Goal: Information Seeking & Learning: Learn about a topic

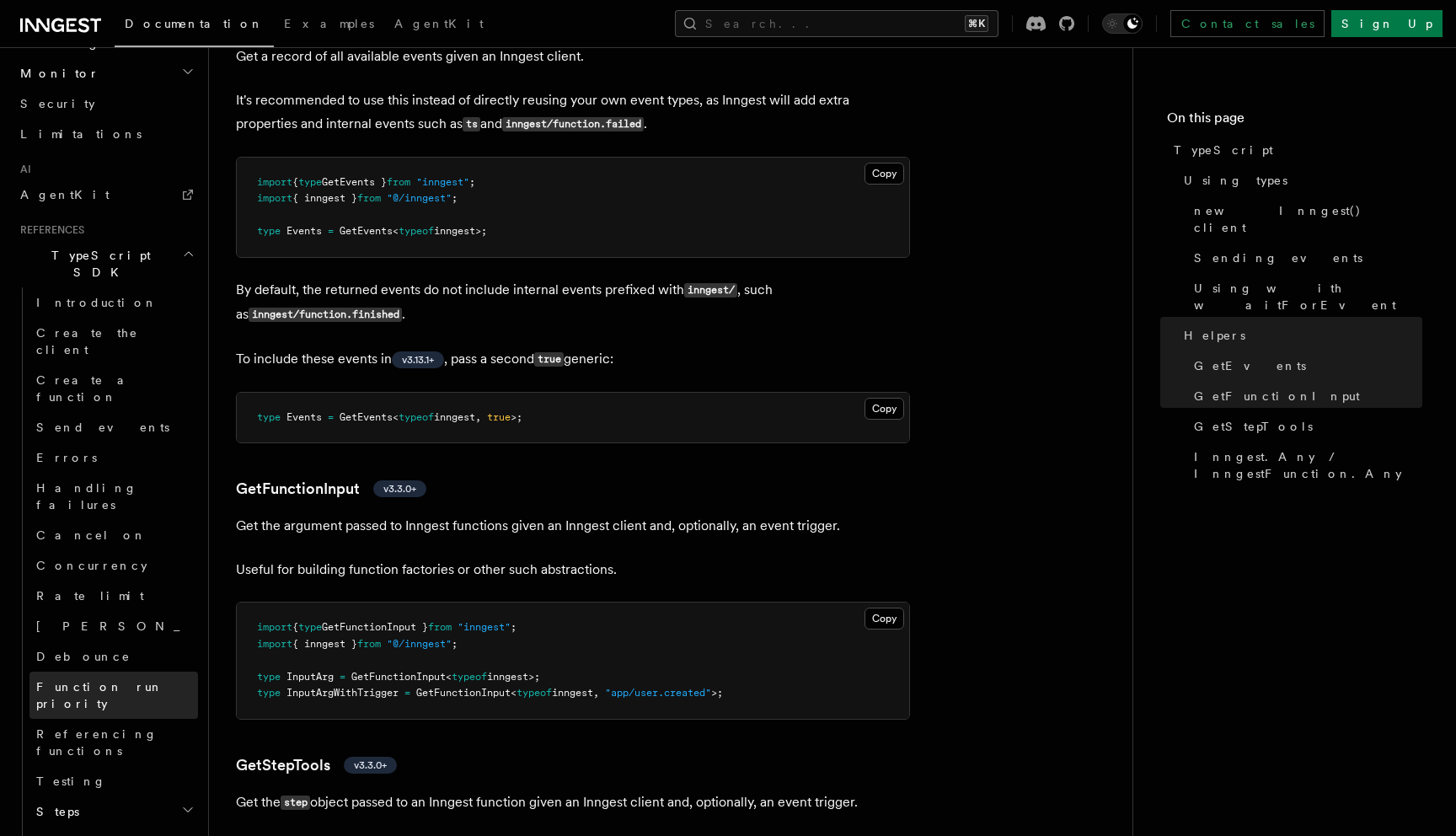
scroll to position [905, 0]
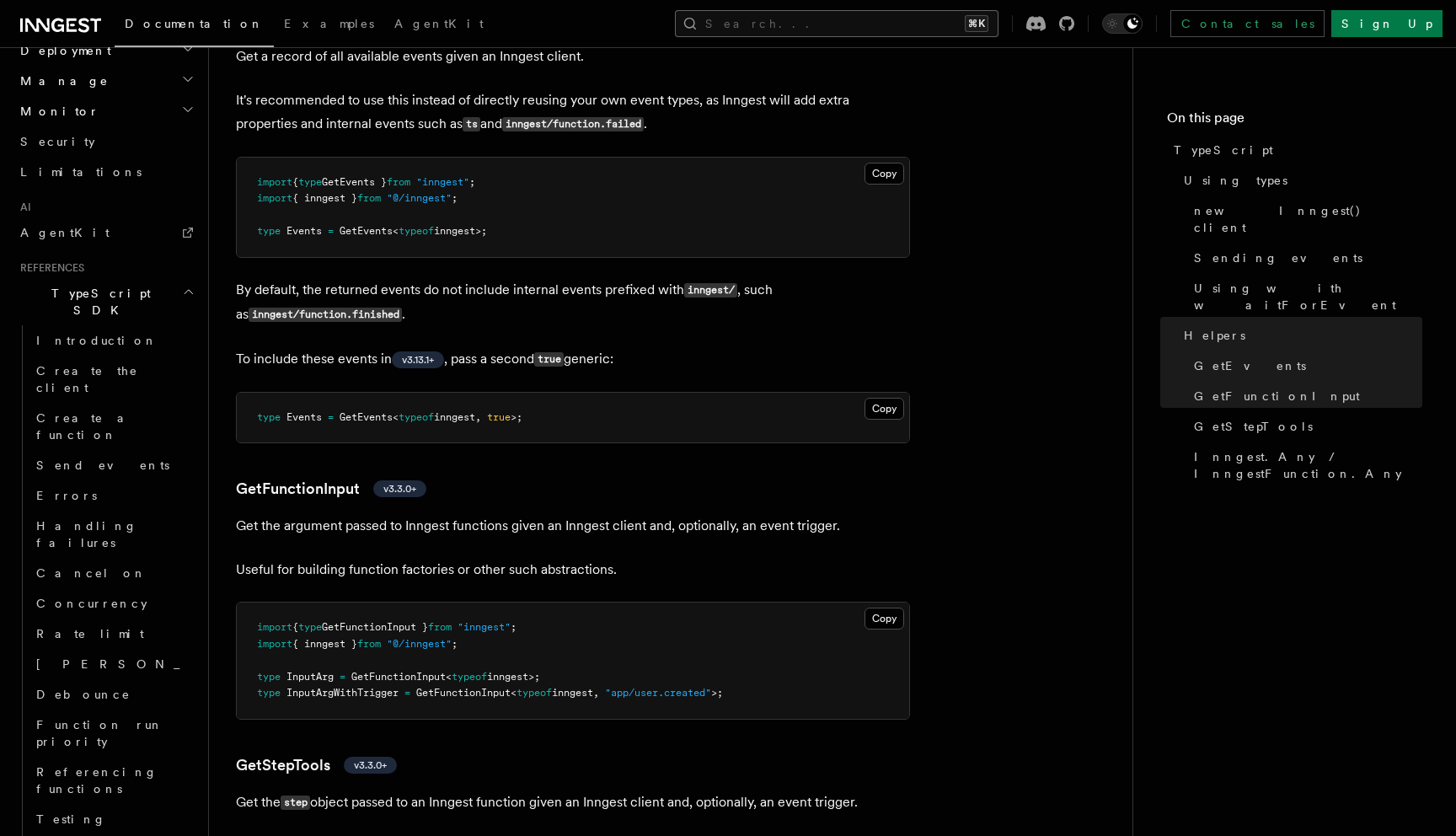
click at [885, 22] on button "Search... ⌘K" at bounding box center [836, 23] width 323 height 27
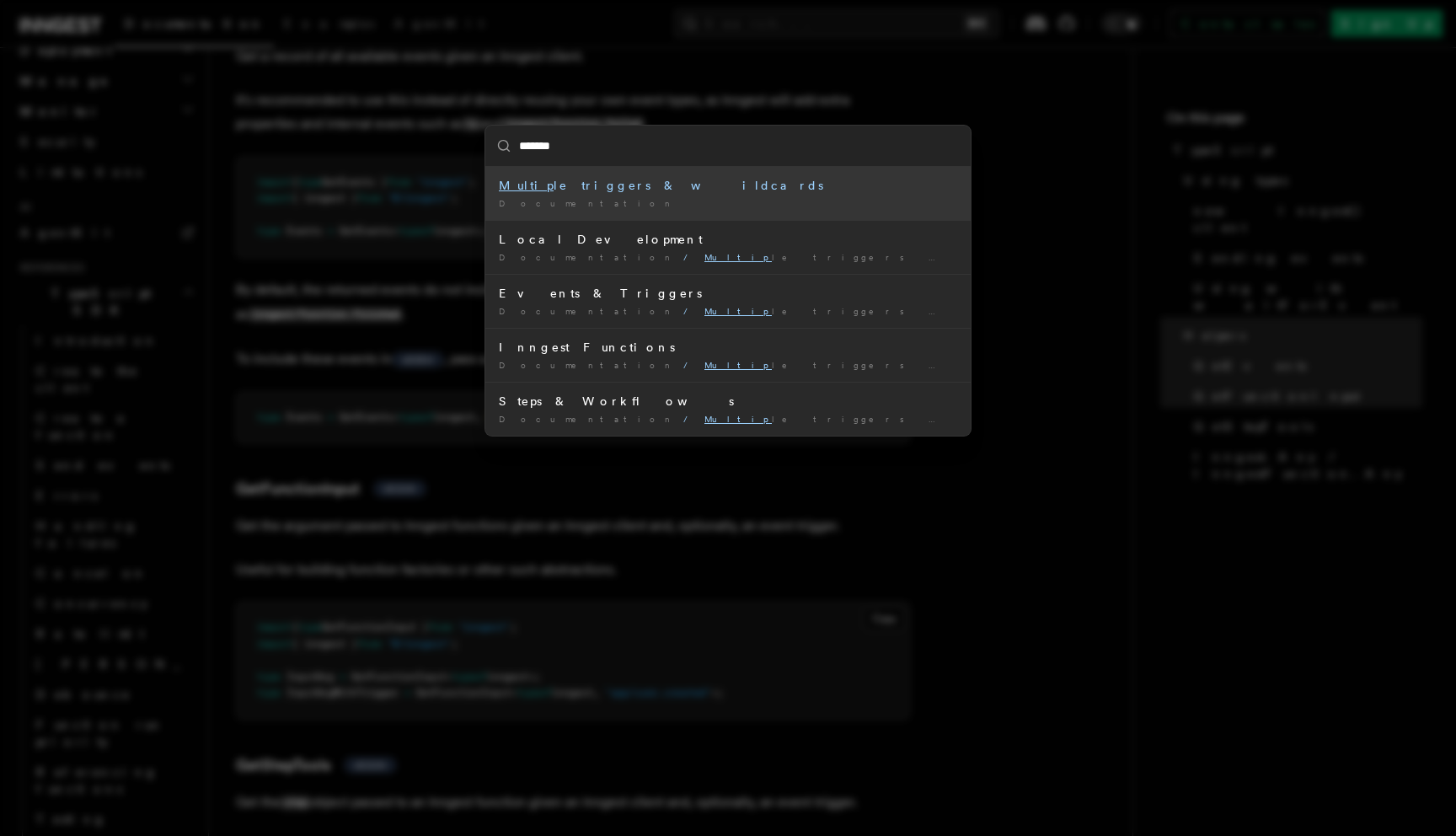
type input "********"
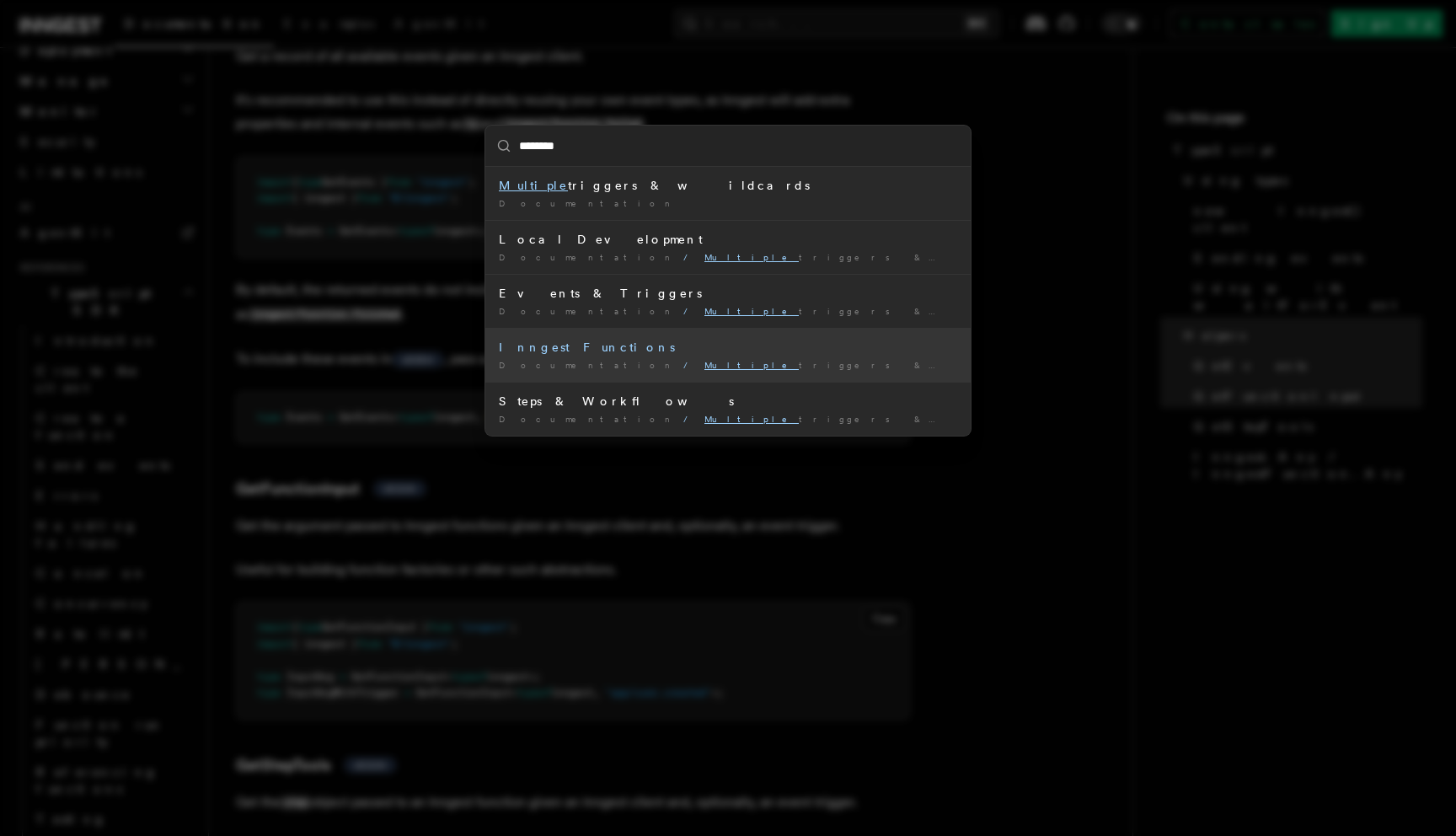
click at [569, 351] on div "Inngest Functions" at bounding box center [728, 347] width 459 height 16
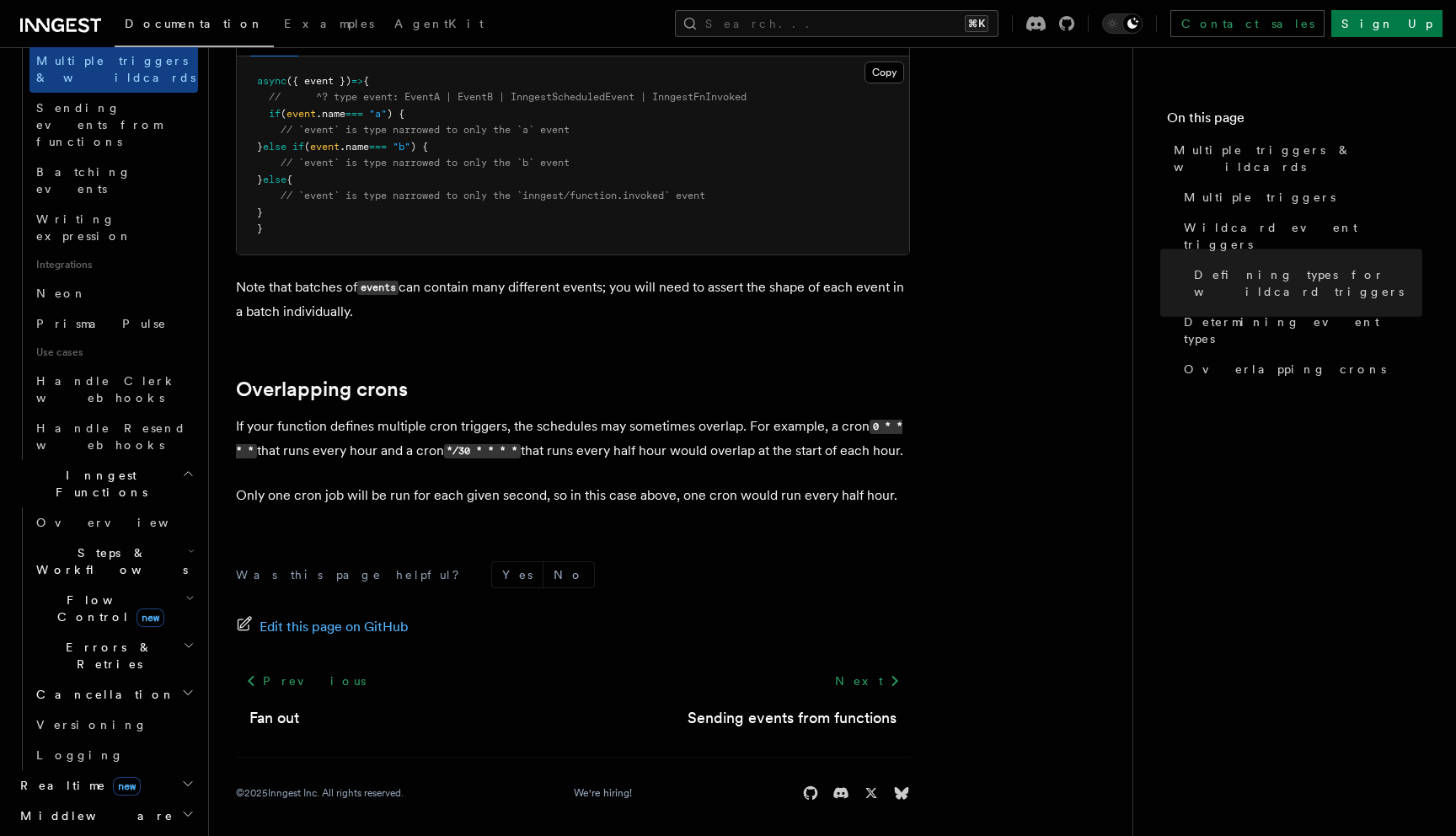
scroll to position [1847, 0]
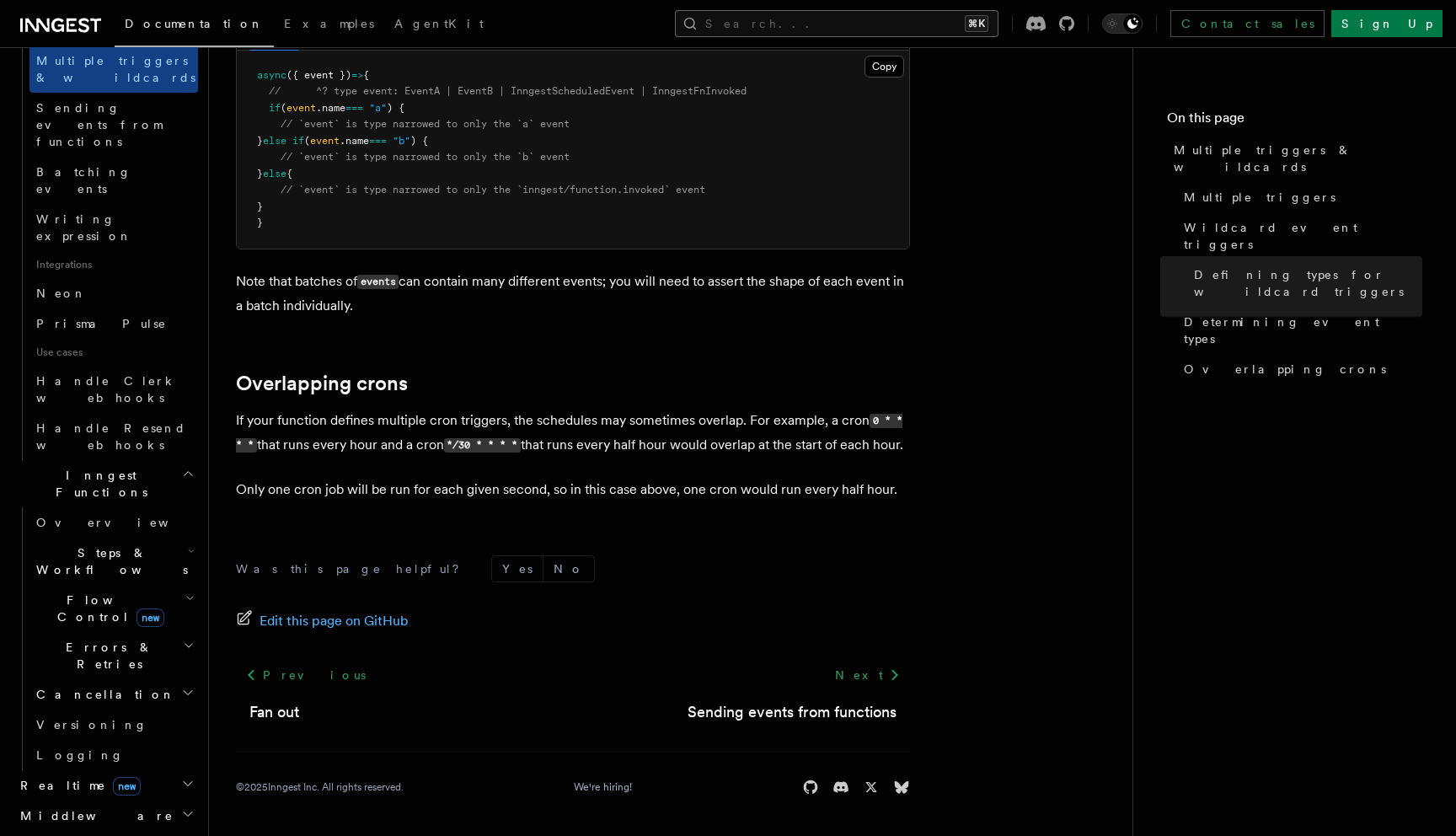
click at [852, 27] on button "Search... ⌘K" at bounding box center [836, 23] width 323 height 27
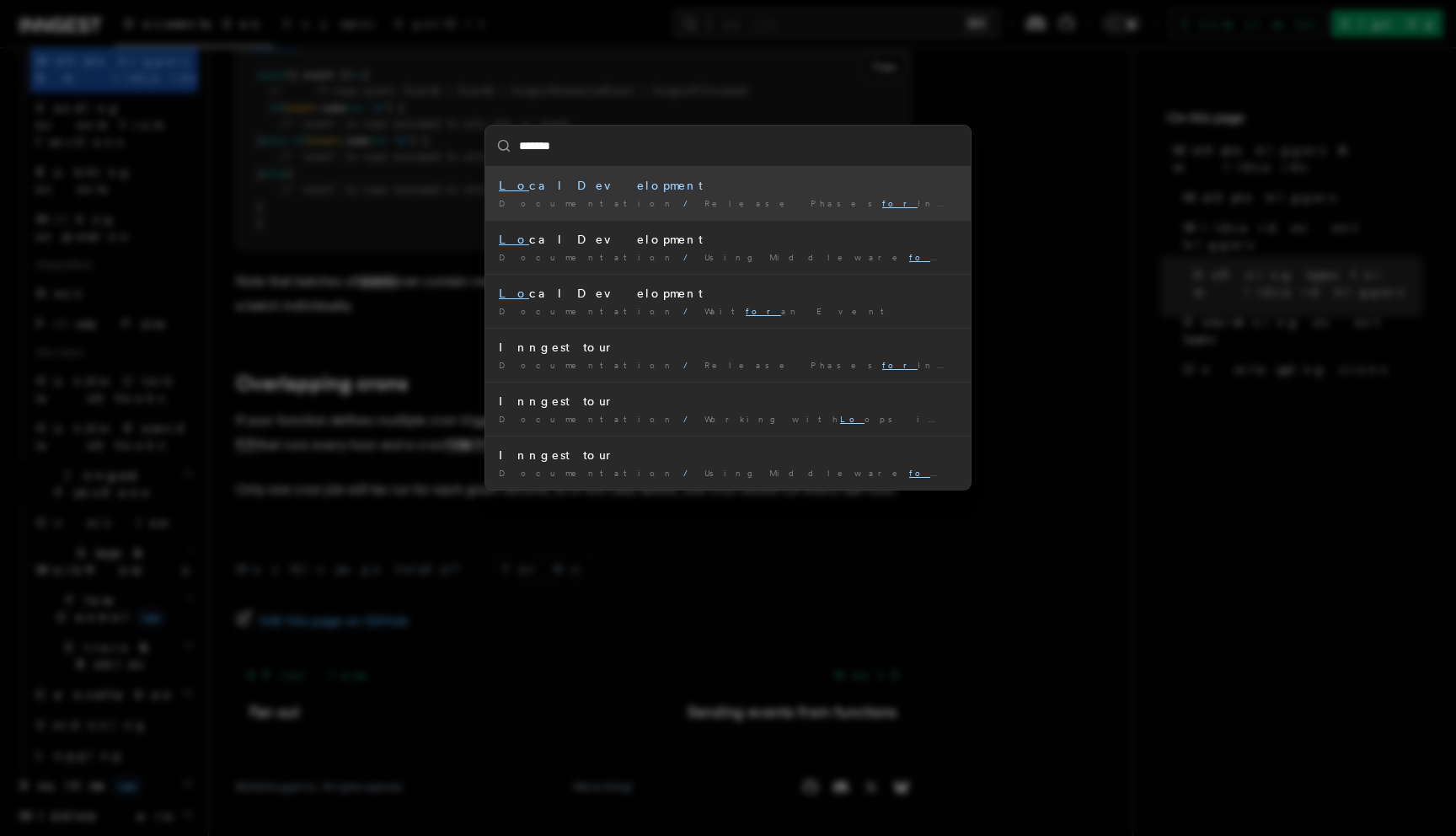
type input "********"
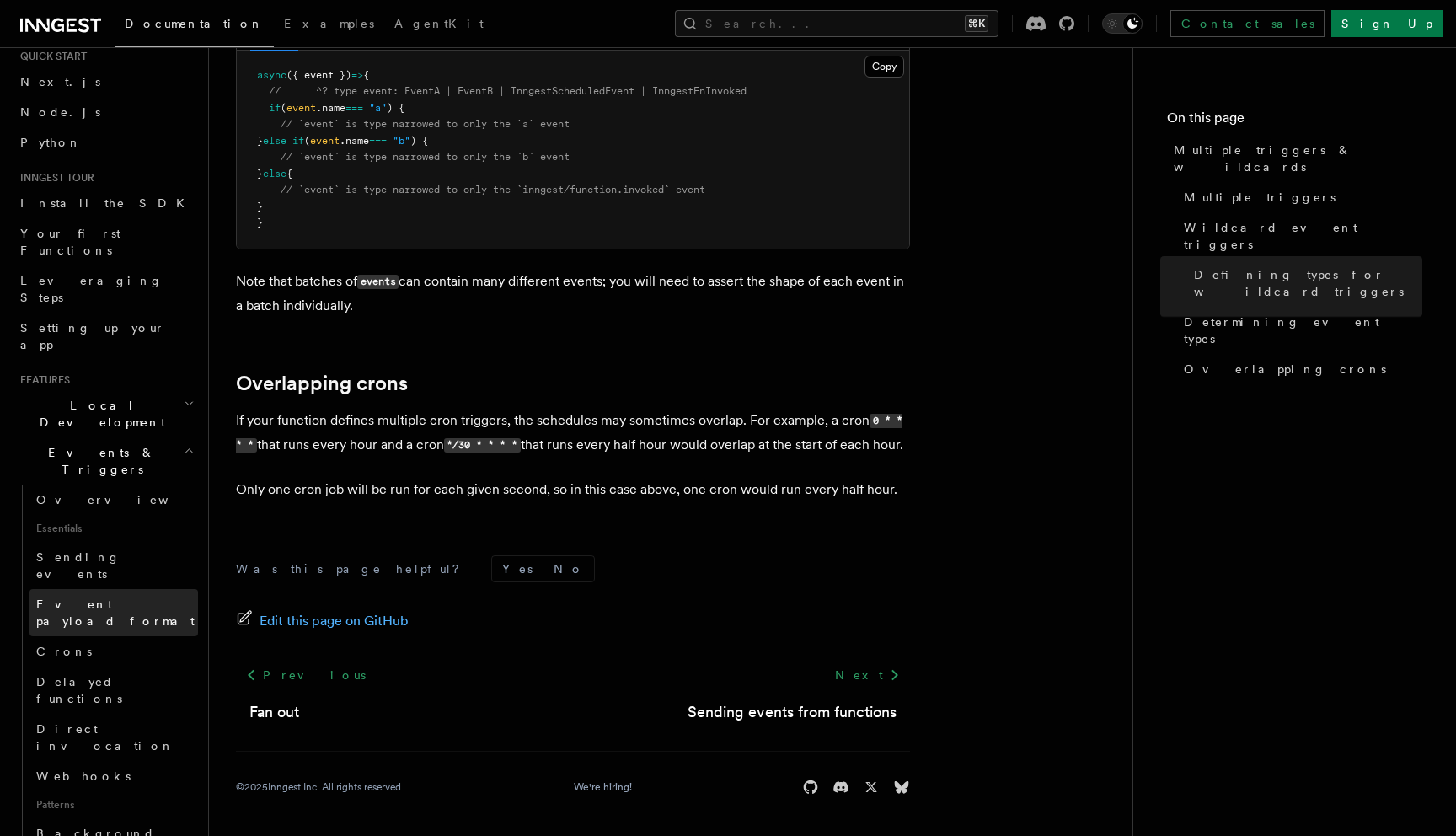
scroll to position [61, 0]
click at [120, 536] on link "Sending events" at bounding box center [114, 559] width 169 height 47
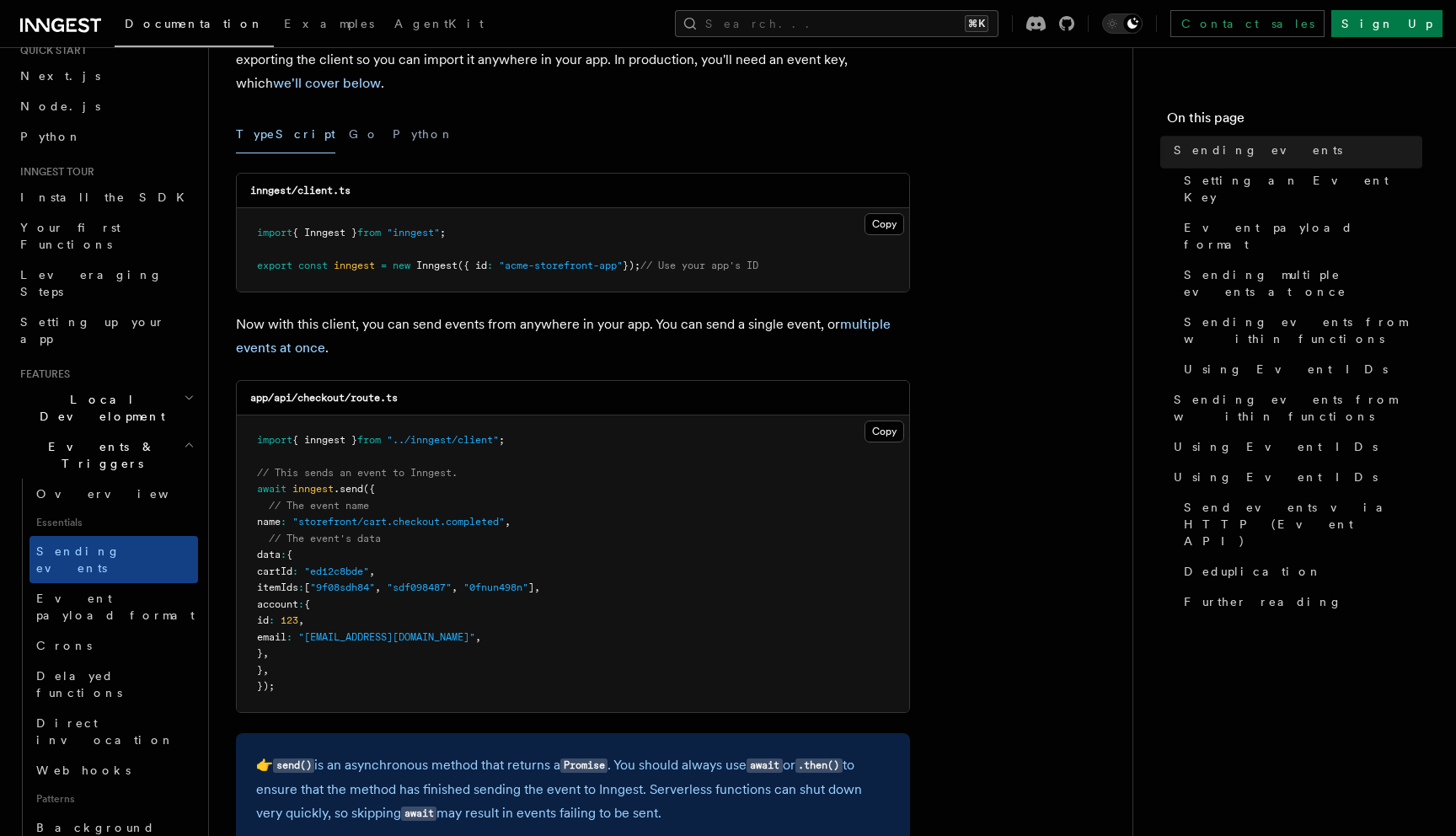
scroll to position [1737, 0]
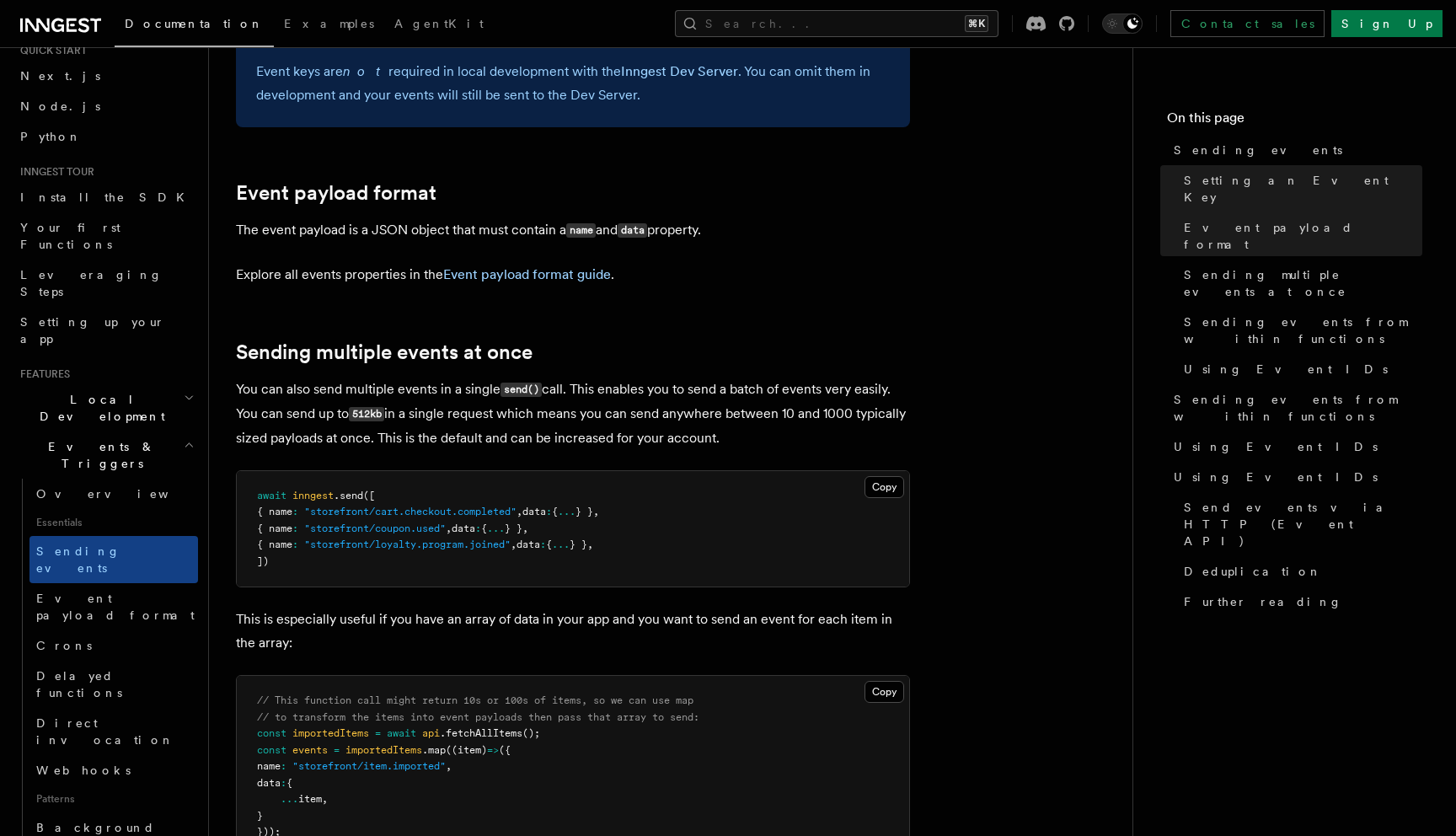
click at [541, 539] on span "data" at bounding box center [528, 544] width 23 height 12
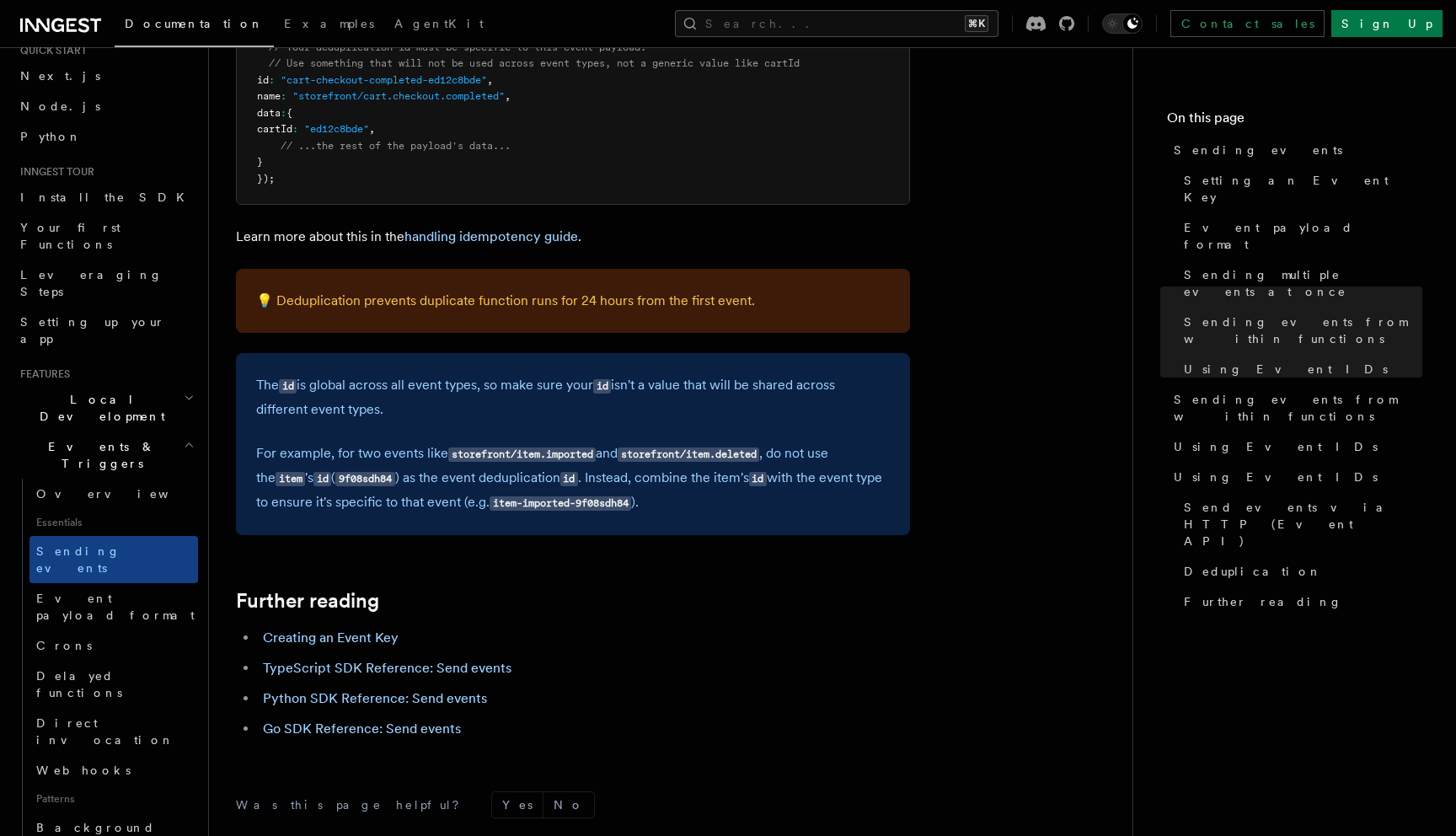
scroll to position [4505, 0]
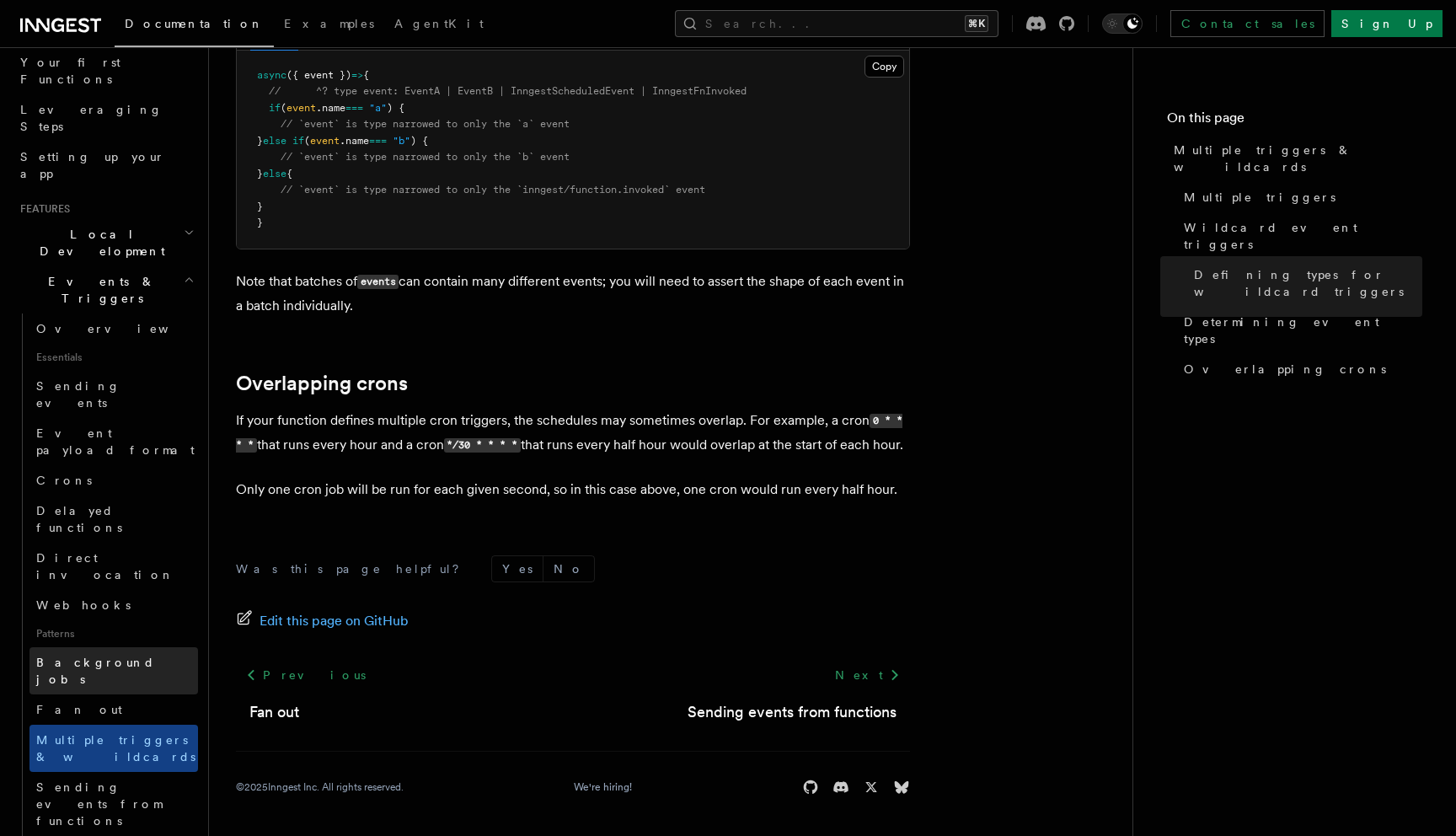
scroll to position [237, 0]
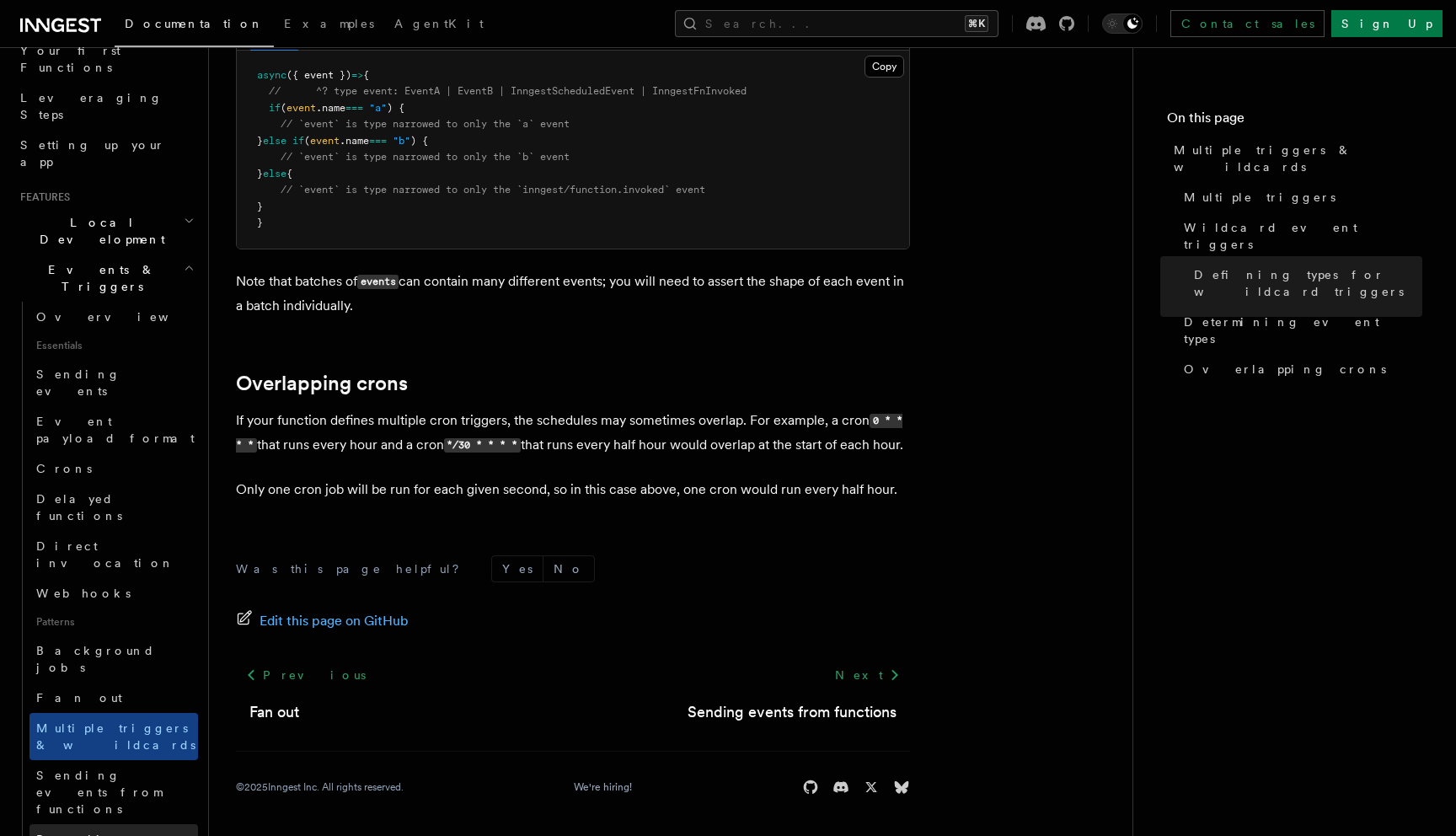
click at [124, 824] on link "Batching events" at bounding box center [114, 848] width 169 height 47
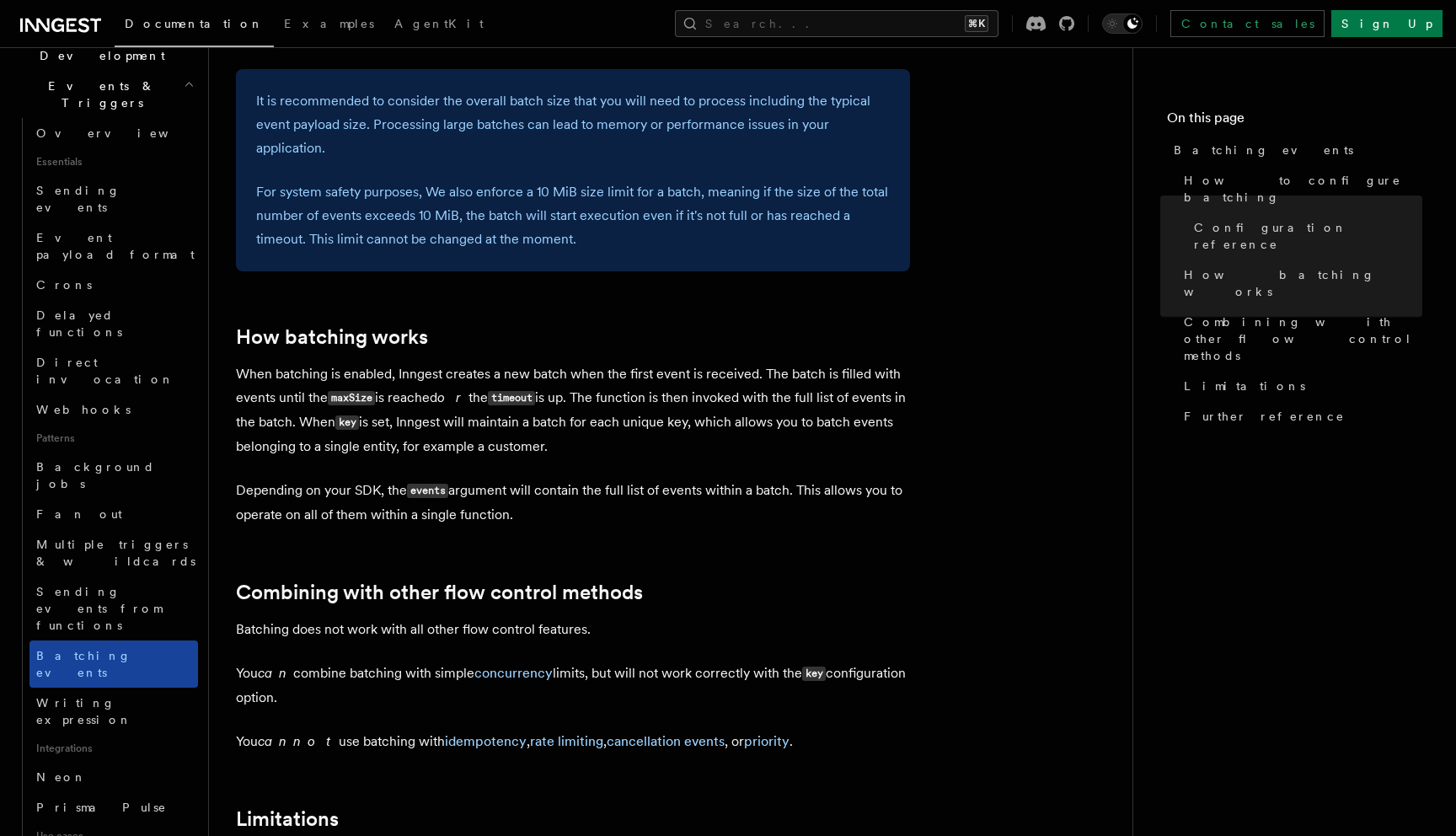
scroll to position [419, 0]
click at [127, 587] on span "Sending events from functions" at bounding box center [99, 610] width 126 height 47
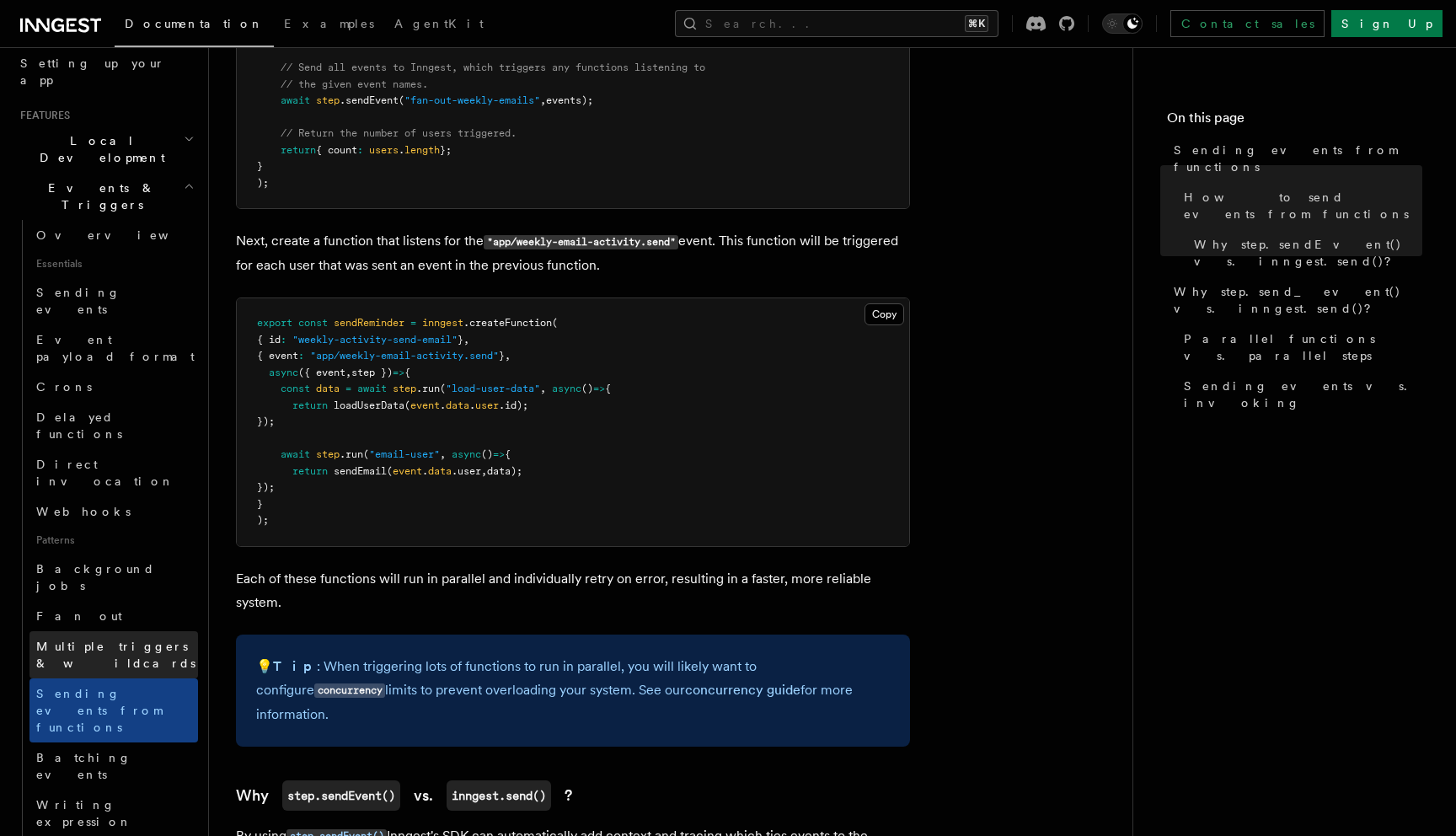
scroll to position [311, 0]
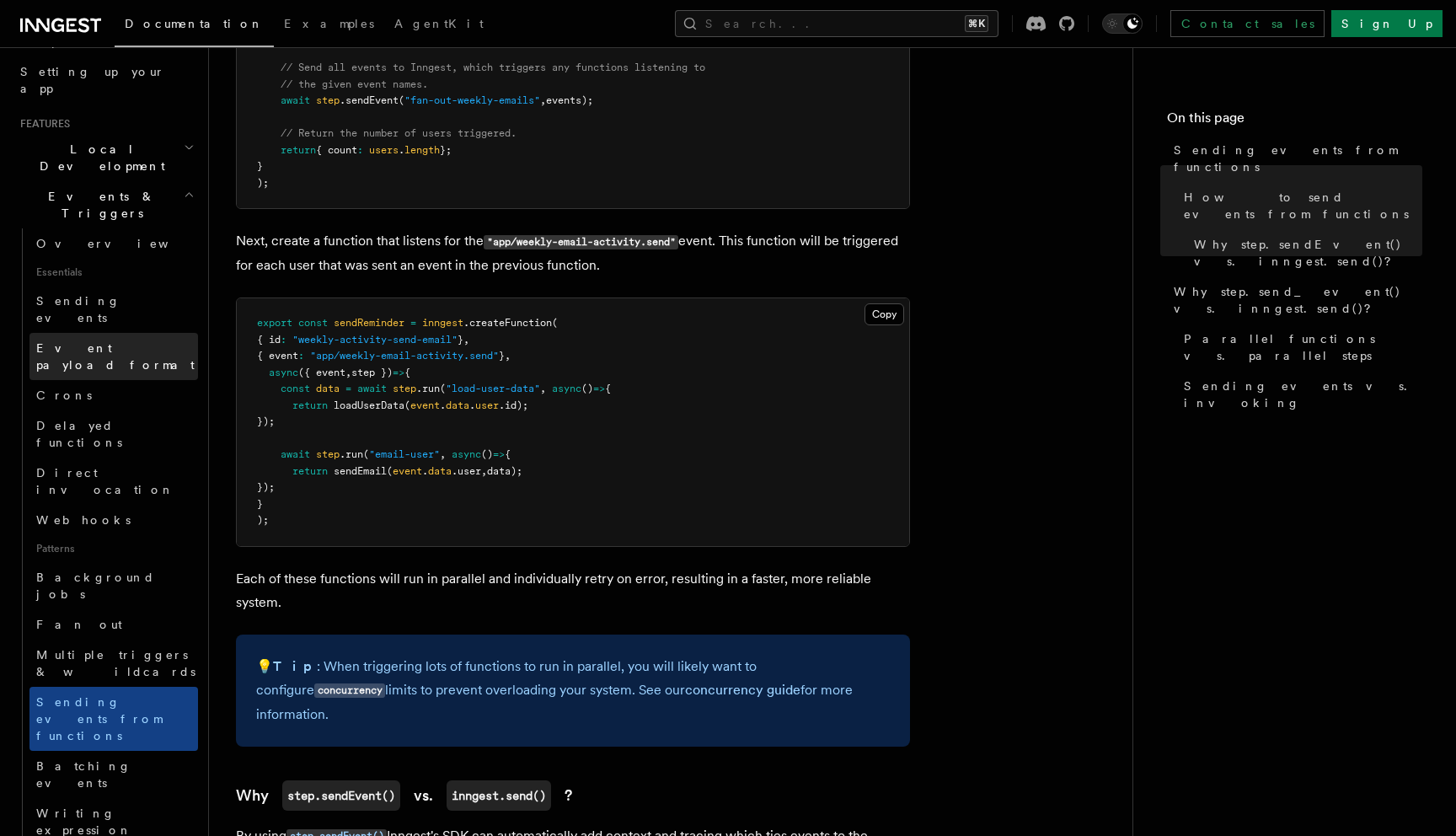
click at [149, 342] on span "Event payload format" at bounding box center [116, 356] width 158 height 30
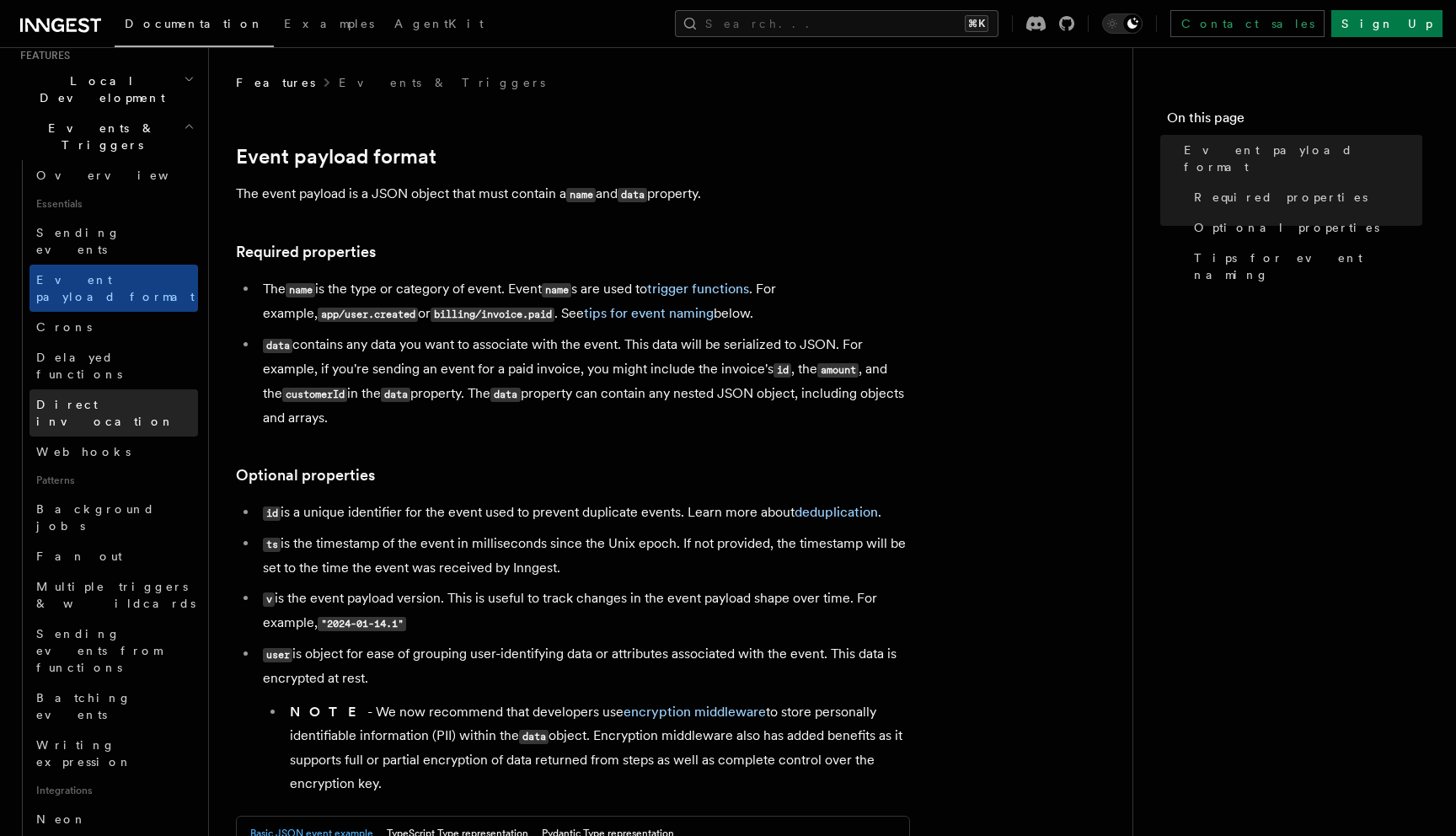
scroll to position [390, 0]
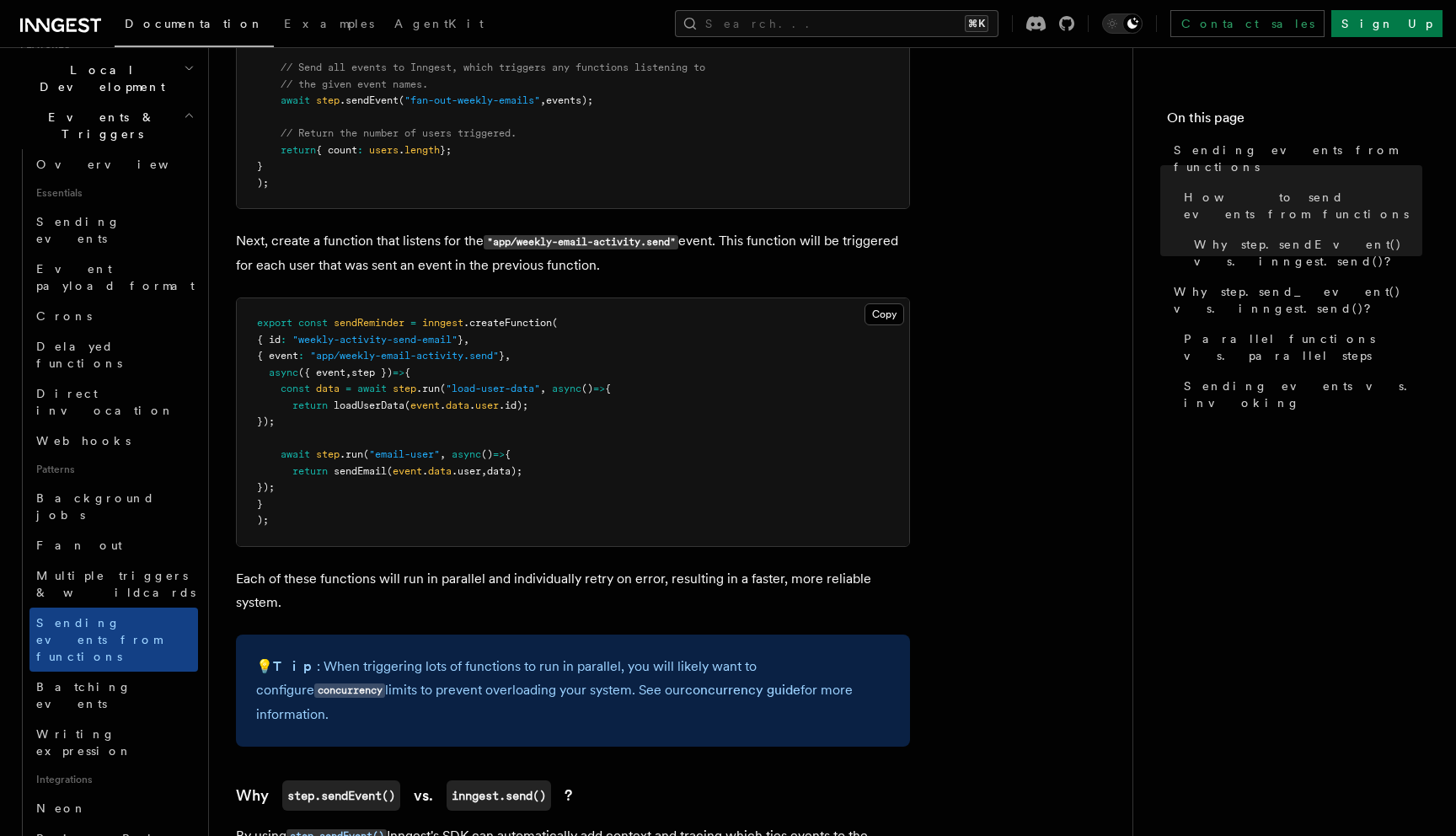
scroll to position [1098, 0]
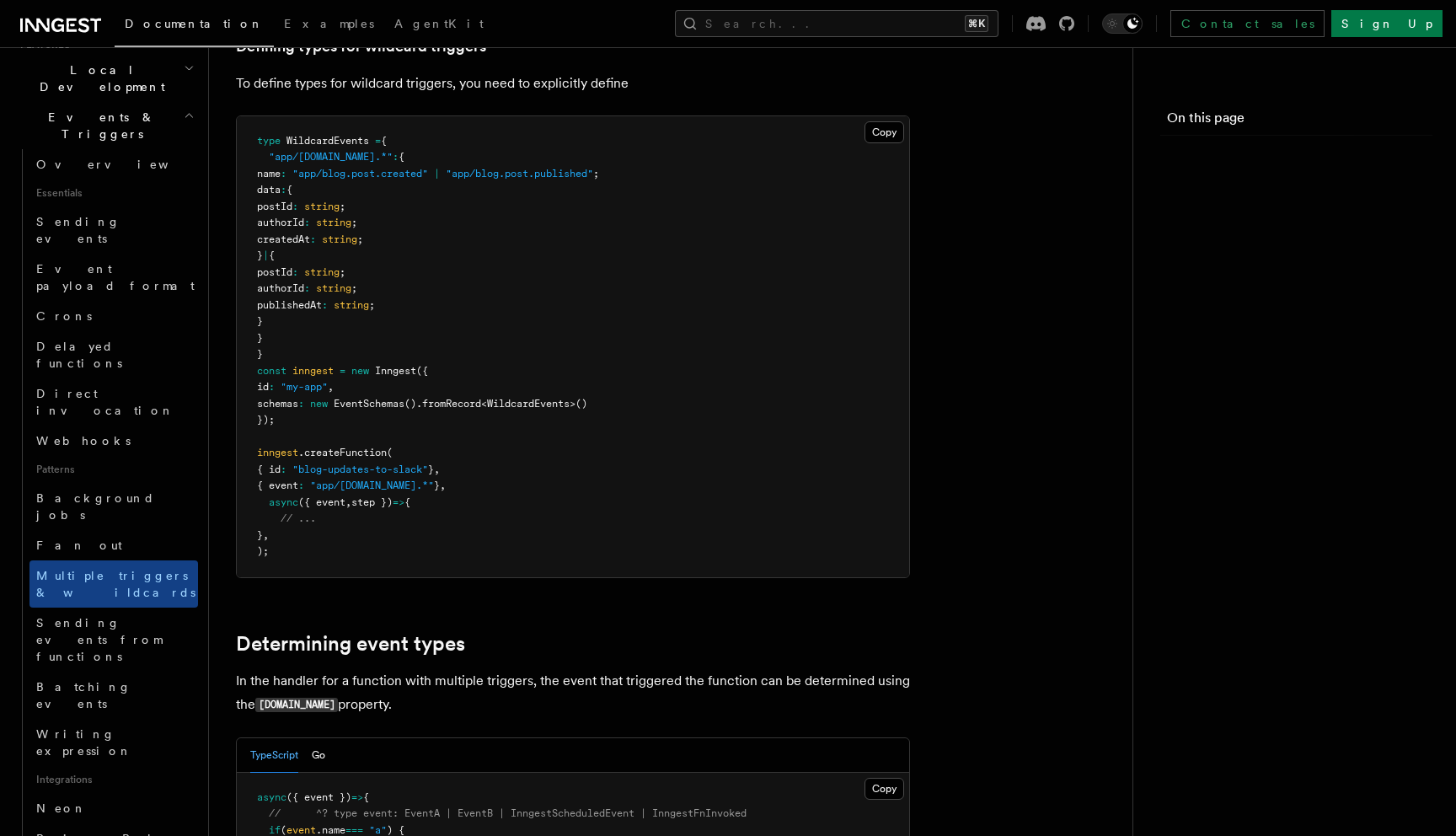
scroll to position [1847, 0]
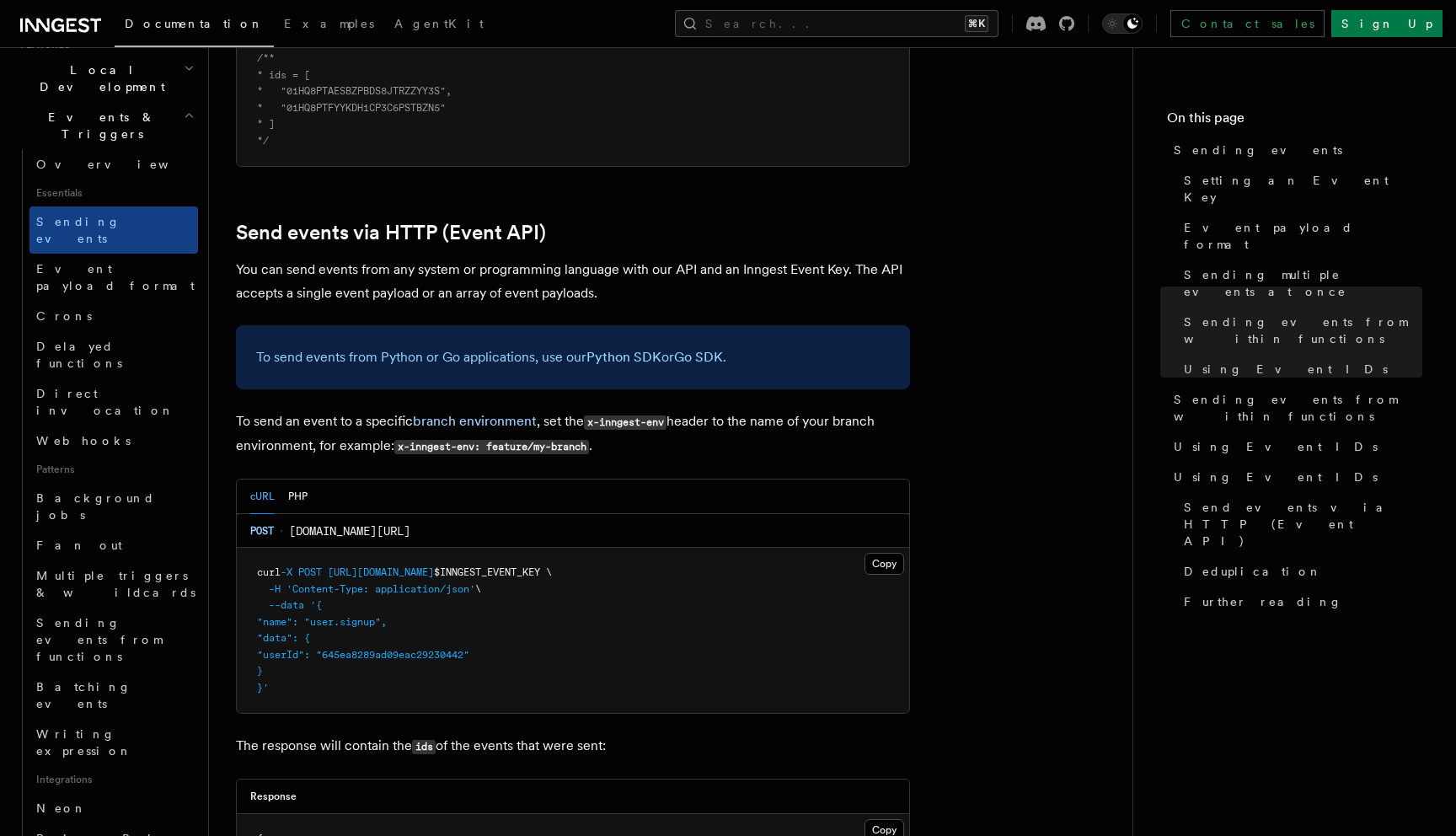
scroll to position [3370, 0]
